Goal: Transaction & Acquisition: Purchase product/service

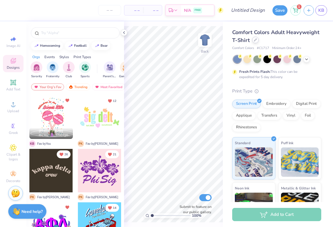
click at [253, 41] on div at bounding box center [255, 40] width 6 height 6
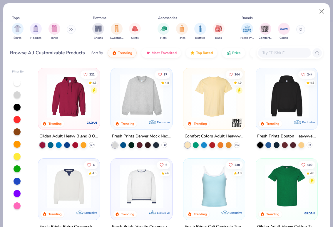
click at [212, 113] on img at bounding box center [215, 96] width 50 height 44
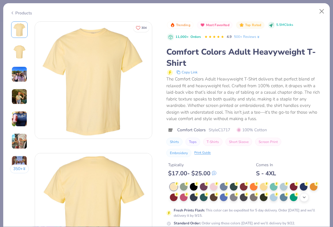
click at [305, 197] on icon at bounding box center [304, 197] width 5 height 5
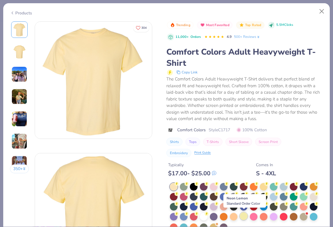
scroll to position [24, 0]
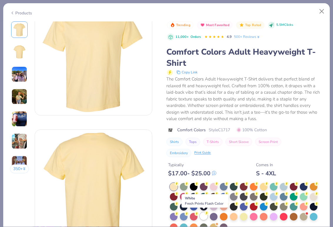
click at [204, 214] on div at bounding box center [204, 217] width 8 height 8
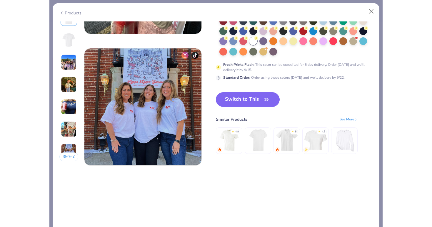
scroll to position [760, 0]
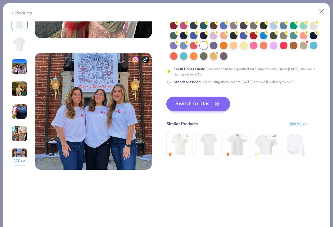
click at [219, 104] on icon "button" at bounding box center [217, 104] width 8 height 8
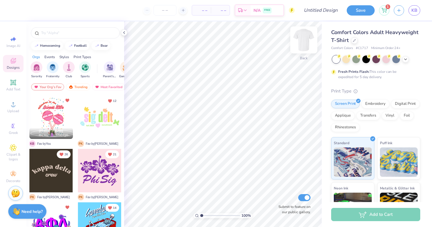
click at [302, 47] on img at bounding box center [304, 40] width 24 height 24
click at [10, 112] on span "Upload" at bounding box center [13, 111] width 12 height 5
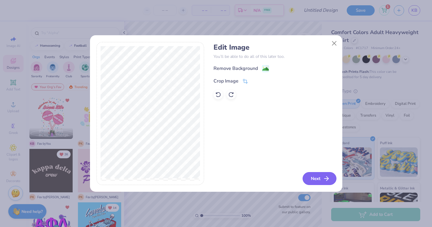
click at [315, 175] on button "Next" at bounding box center [320, 178] width 34 height 13
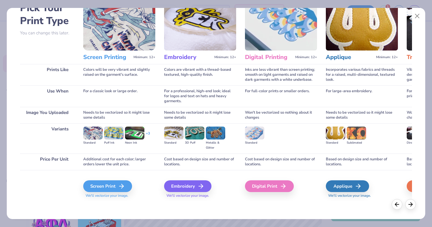
scroll to position [36, 0]
click at [107, 183] on div "Screen Print" at bounding box center [108, 187] width 49 height 12
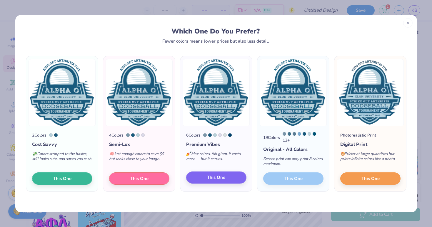
click at [214, 178] on span "This One" at bounding box center [216, 177] width 18 height 7
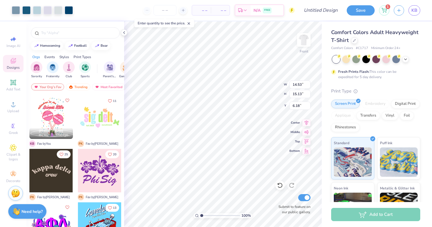
type input "12.36"
type input "12.87"
type input "2.34"
click at [301, 47] on img at bounding box center [304, 40] width 24 height 24
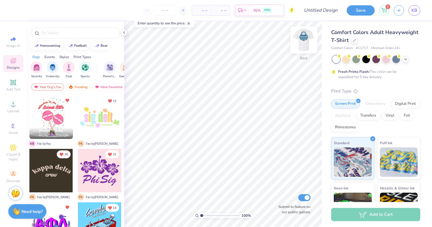
click at [302, 47] on img at bounding box center [304, 40] width 24 height 24
click at [301, 47] on img at bounding box center [304, 40] width 24 height 24
click at [306, 47] on img at bounding box center [304, 40] width 24 height 24
click at [306, 46] on img at bounding box center [304, 40] width 12 height 12
click at [305, 46] on img at bounding box center [304, 40] width 24 height 24
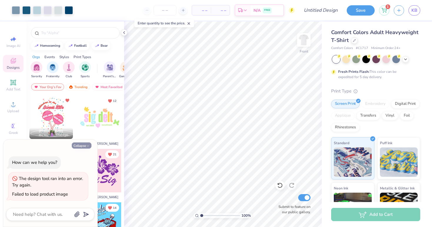
click at [80, 148] on button "Collapse" at bounding box center [82, 146] width 20 height 6
type textarea "x"
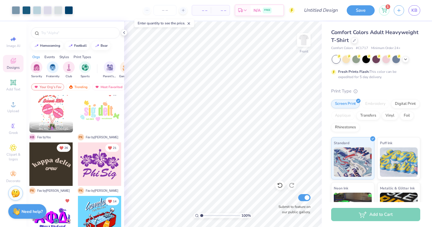
scroll to position [6, 0]
click at [124, 33] on icon at bounding box center [124, 32] width 5 height 5
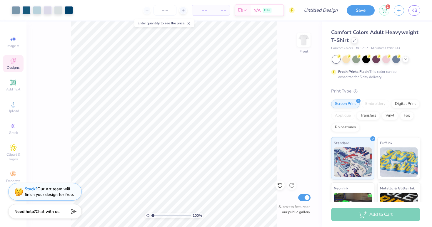
click at [14, 63] on icon at bounding box center [13, 62] width 5 height 4
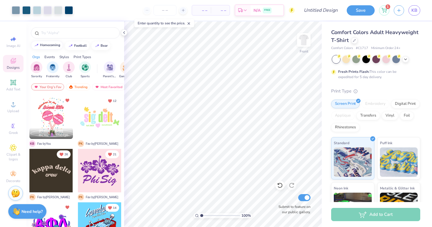
scroll to position [0, 0]
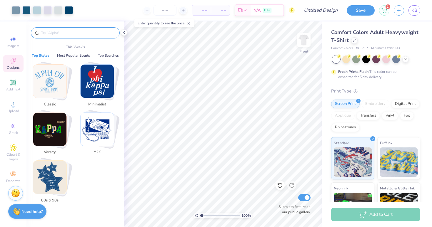
click at [56, 33] on input "text" at bounding box center [78, 33] width 75 height 6
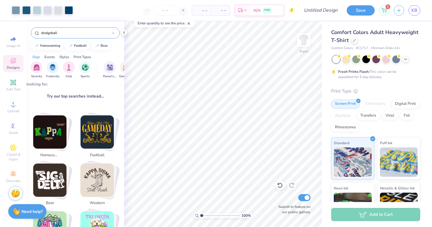
scroll to position [74, 0]
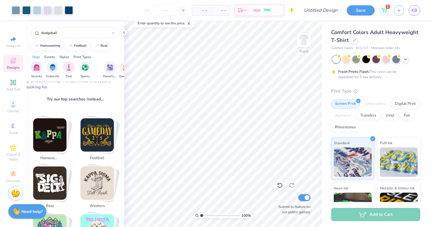
click at [99, 134] on img "Stack Card Button football" at bounding box center [97, 135] width 33 height 33
type input "football"
click at [111, 126] on img "Stack Card Button football" at bounding box center [97, 135] width 33 height 33
click at [95, 134] on img "Stack Card Button football" at bounding box center [97, 135] width 33 height 33
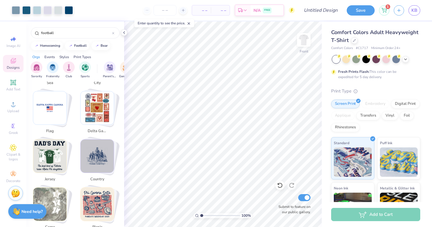
scroll to position [969, 0]
